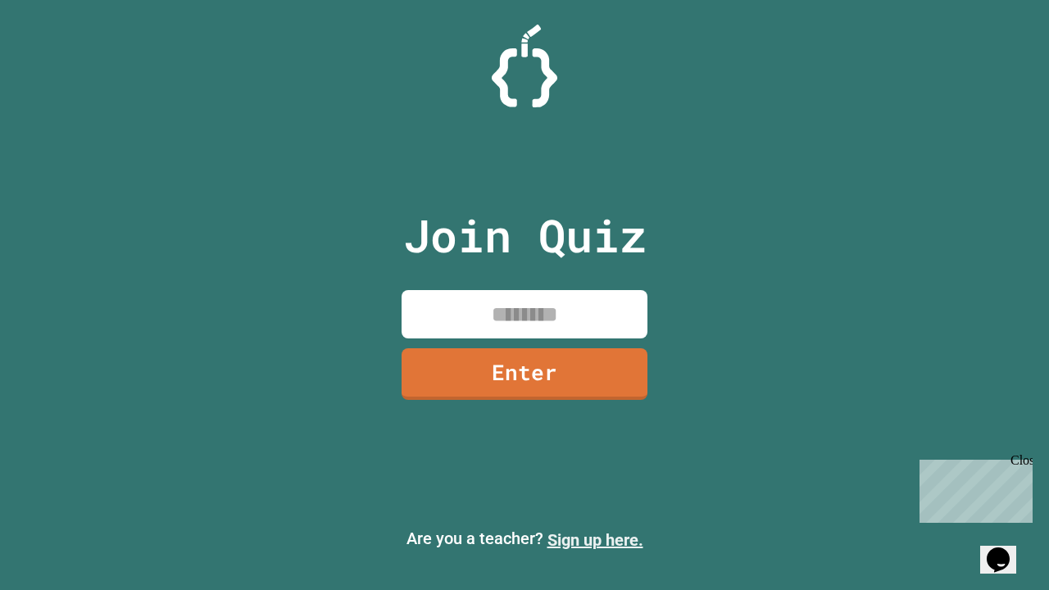
click at [595, 540] on link "Sign up here." at bounding box center [595, 540] width 96 height 20
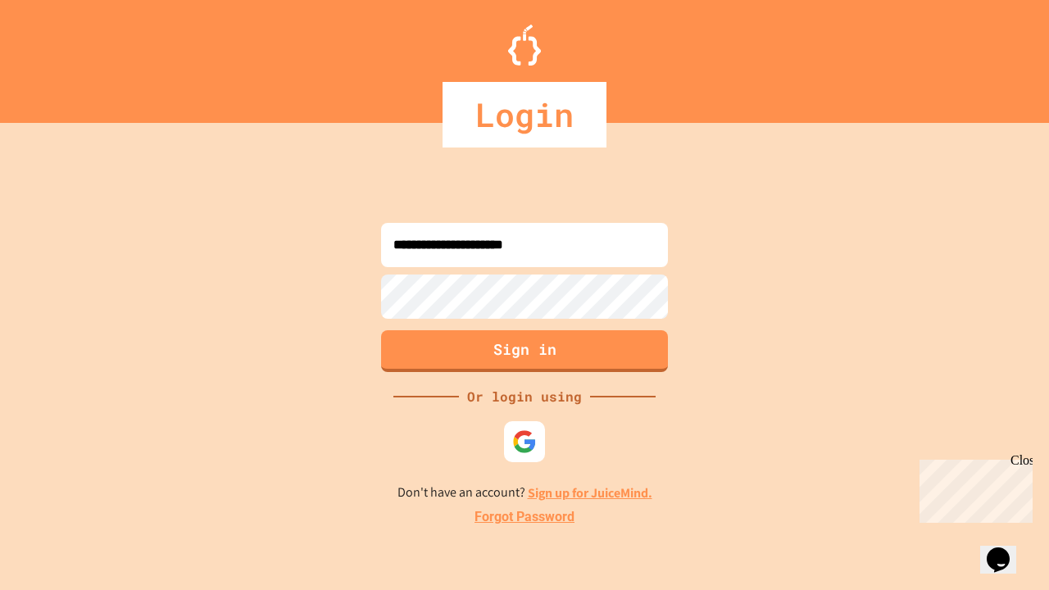
type input "**********"
